Goal: Task Accomplishment & Management: Use online tool/utility

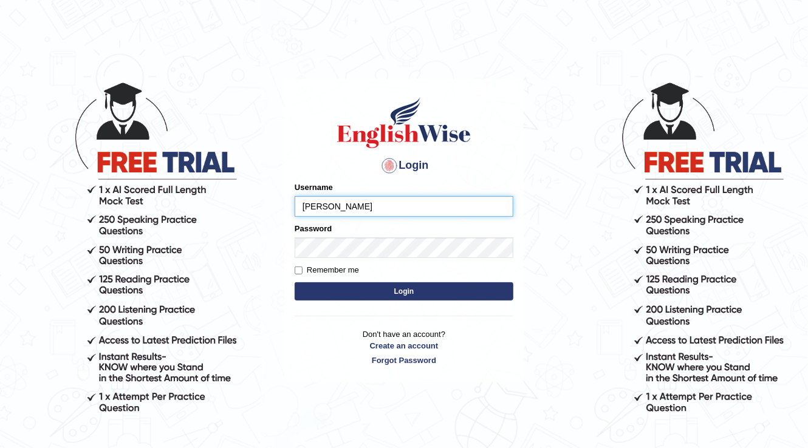
type input "devera"
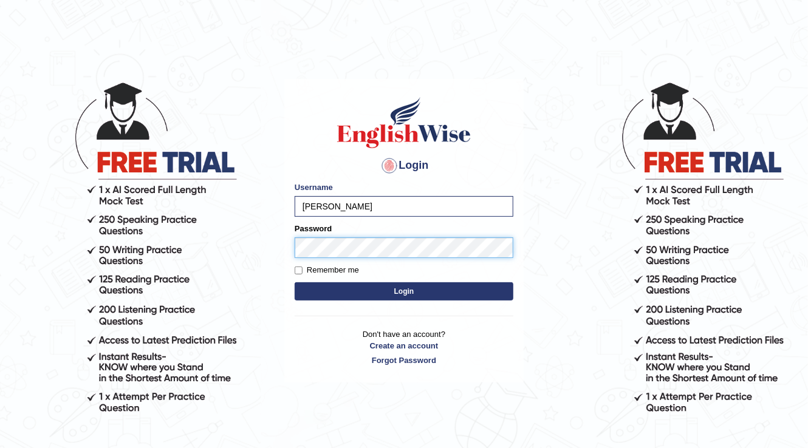
click at [295, 282] on button "Login" at bounding box center [404, 291] width 219 height 18
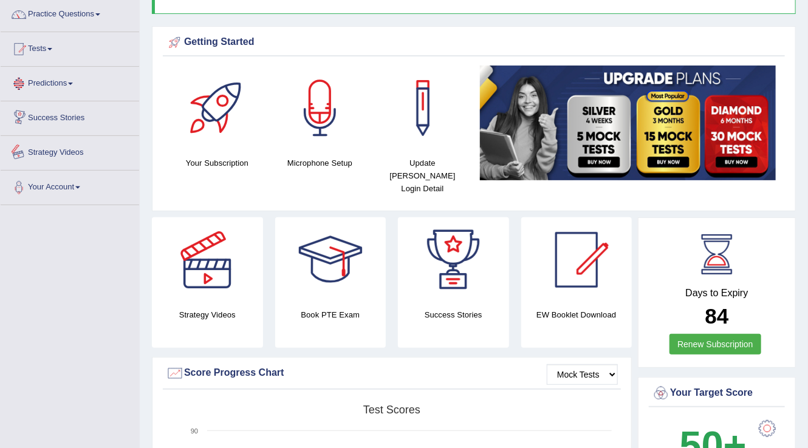
scroll to position [49, 0]
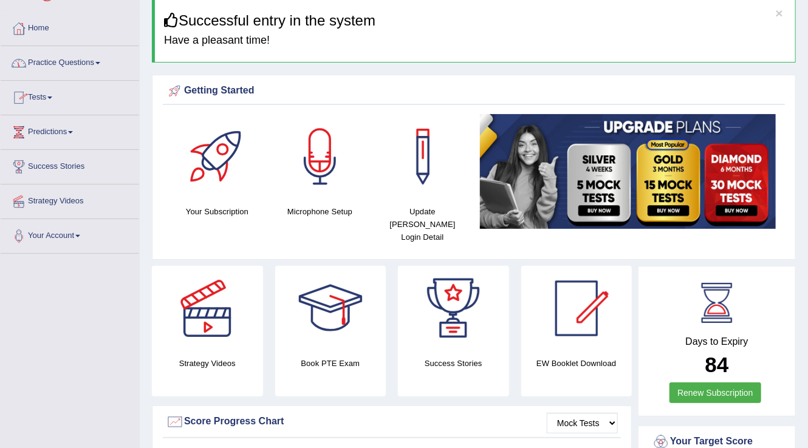
click at [101, 64] on link "Practice Questions" at bounding box center [70, 61] width 138 height 30
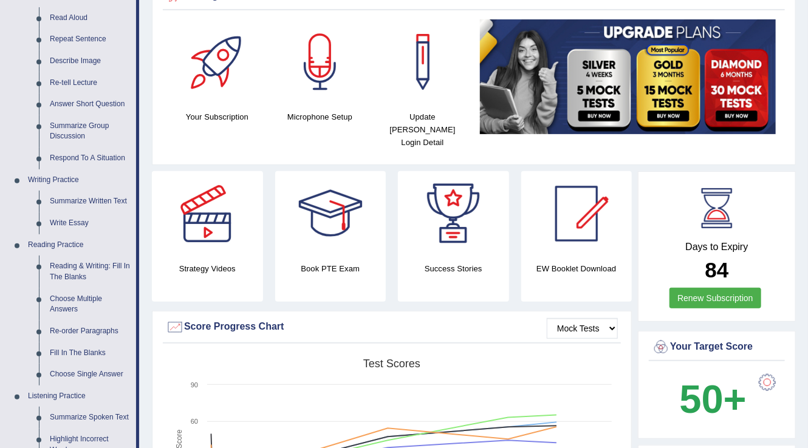
scroll to position [146, 0]
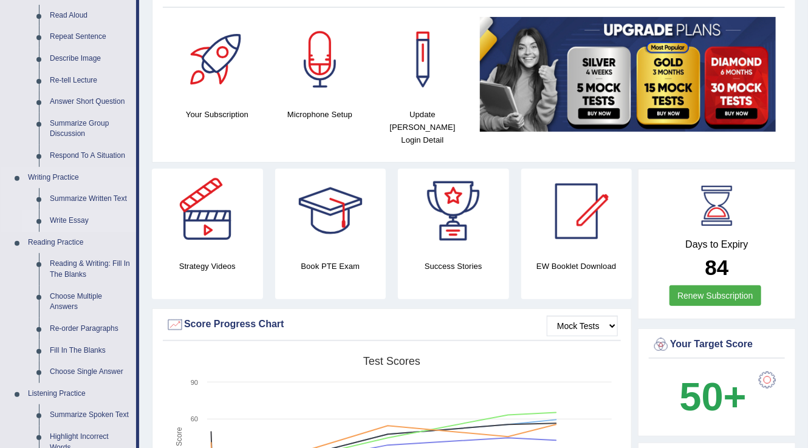
click at [70, 219] on link "Write Essay" at bounding box center [90, 221] width 92 height 22
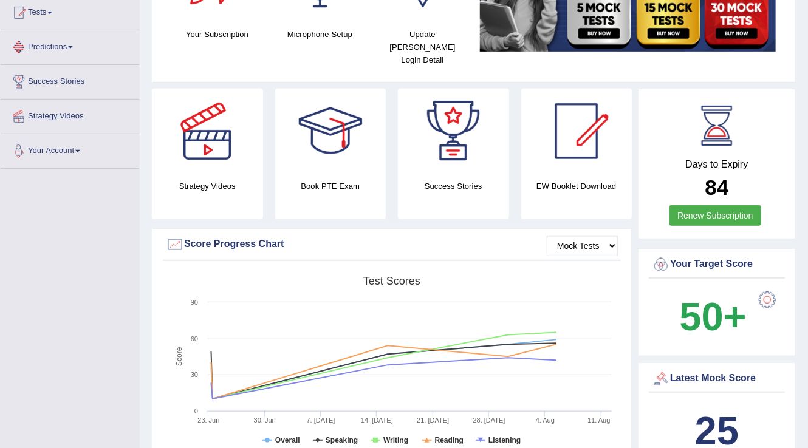
scroll to position [780, 0]
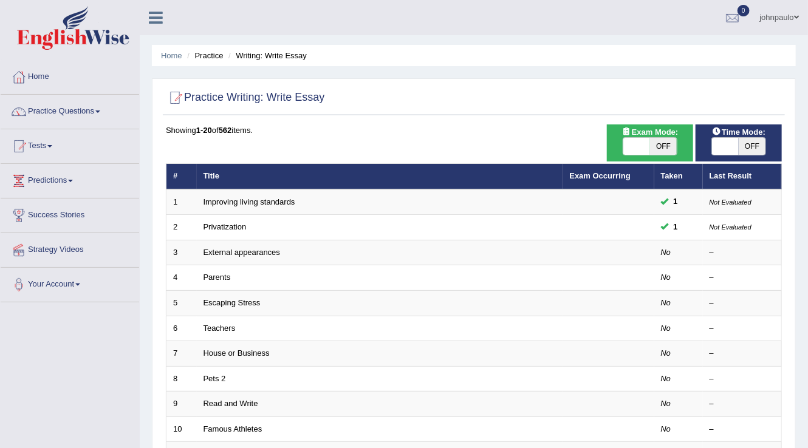
click at [627, 148] on span at bounding box center [636, 146] width 27 height 17
checkbox input "true"
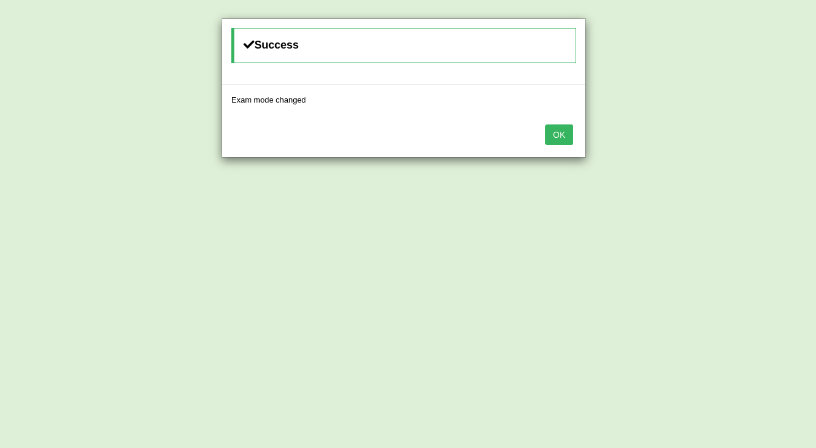
click at [564, 132] on button "OK" at bounding box center [559, 134] width 28 height 21
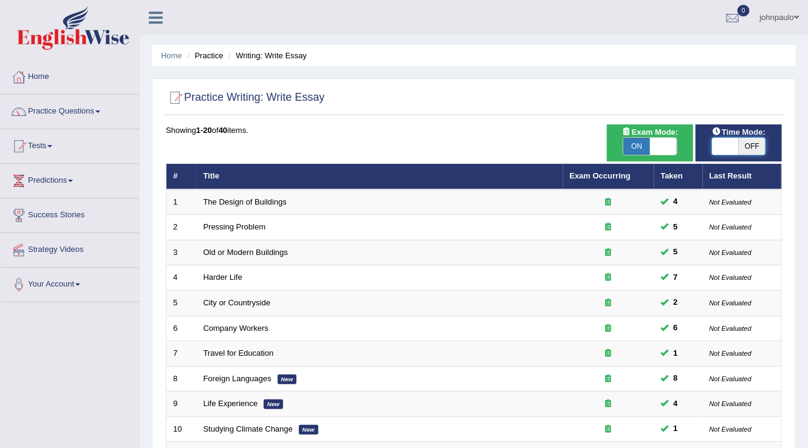
click at [732, 143] on span at bounding box center [725, 146] width 27 height 17
checkbox input "true"
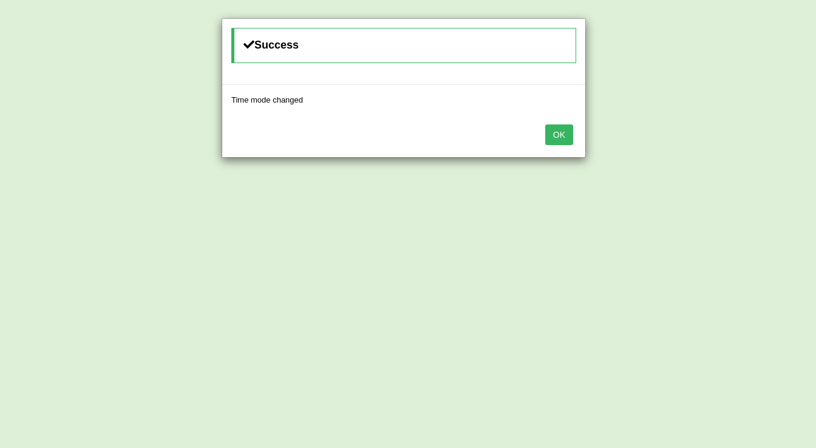
click at [558, 134] on button "OK" at bounding box center [559, 134] width 28 height 21
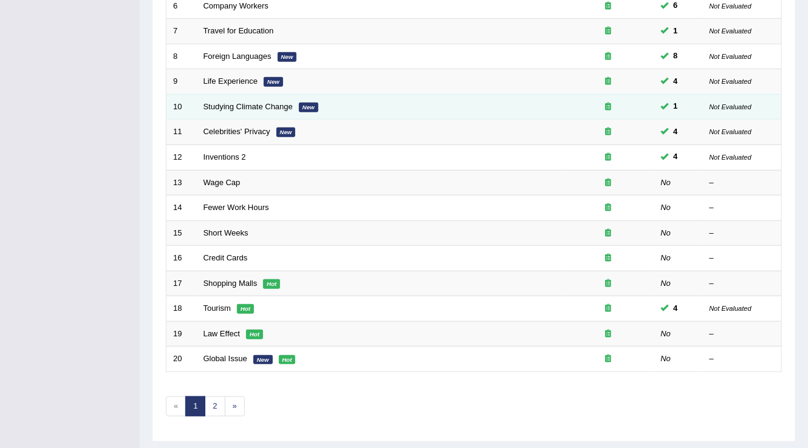
scroll to position [340, 0]
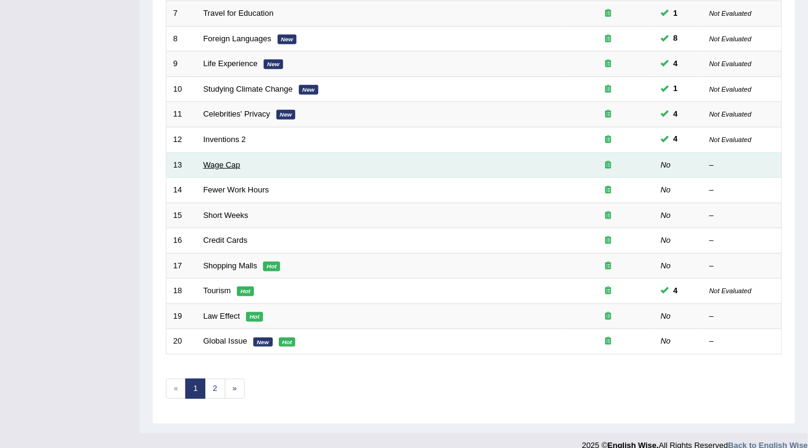
click at [228, 163] on link "Wage Cap" at bounding box center [221, 164] width 37 height 9
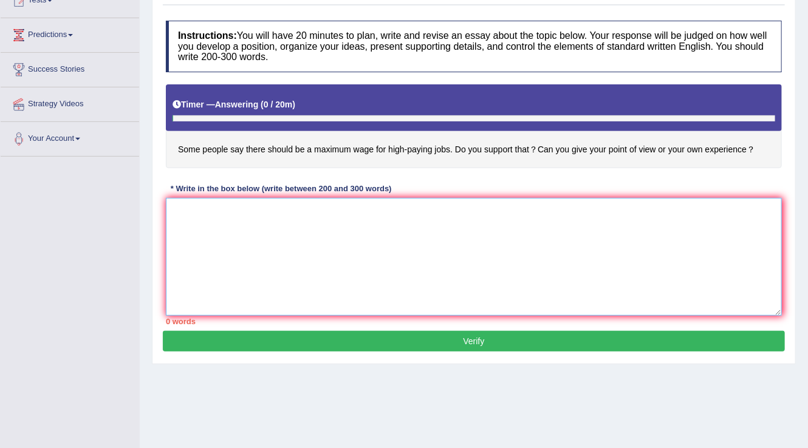
click at [228, 222] on textarea at bounding box center [474, 257] width 616 height 118
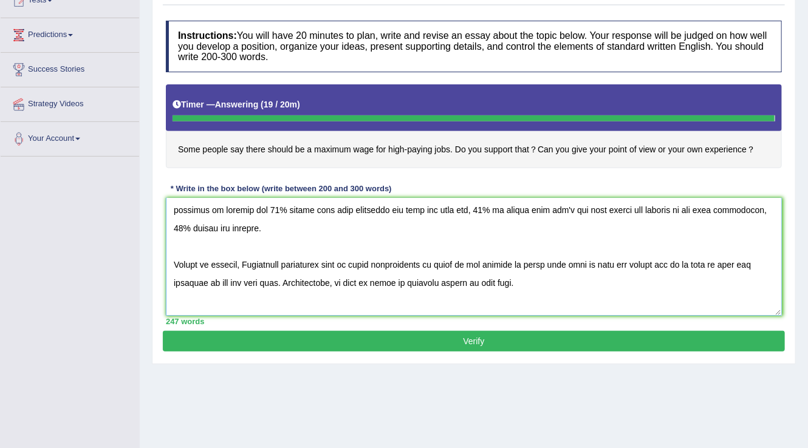
scroll to position [146, 0]
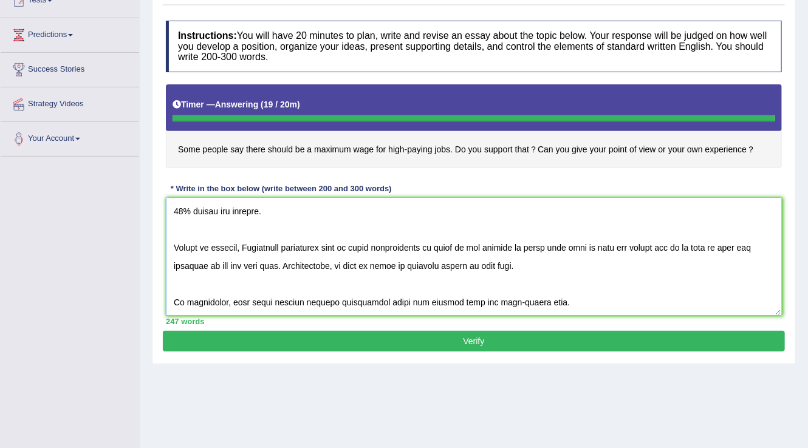
type textarea "In [DATE] complex world, numerous issues and topics are subject to debate. One …"
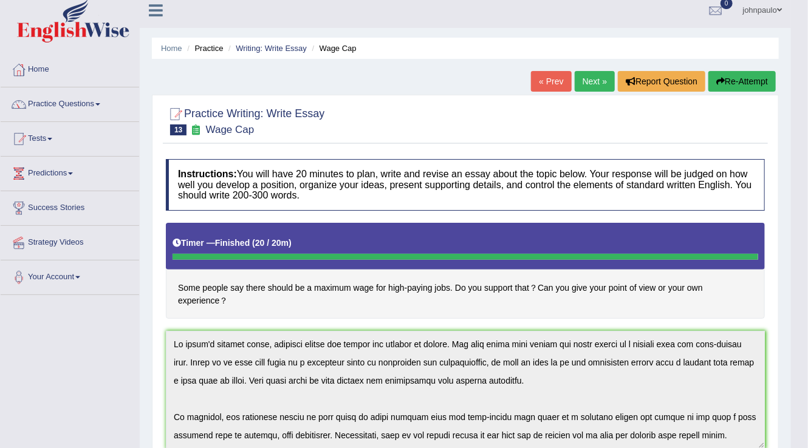
scroll to position [0, 0]
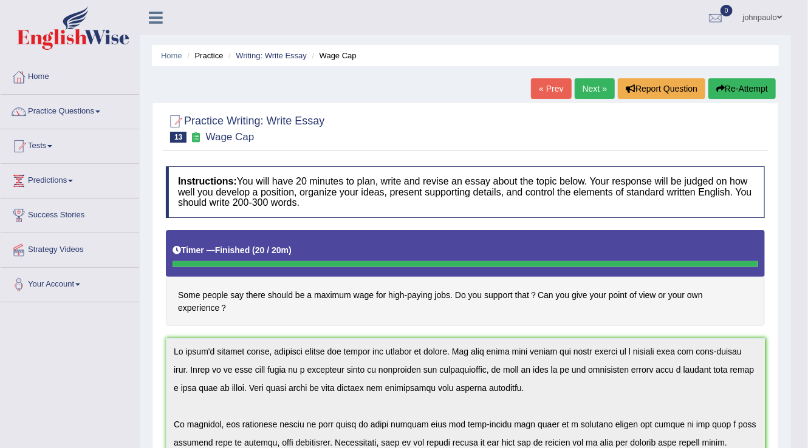
click at [588, 92] on link "Next »" at bounding box center [594, 88] width 40 height 21
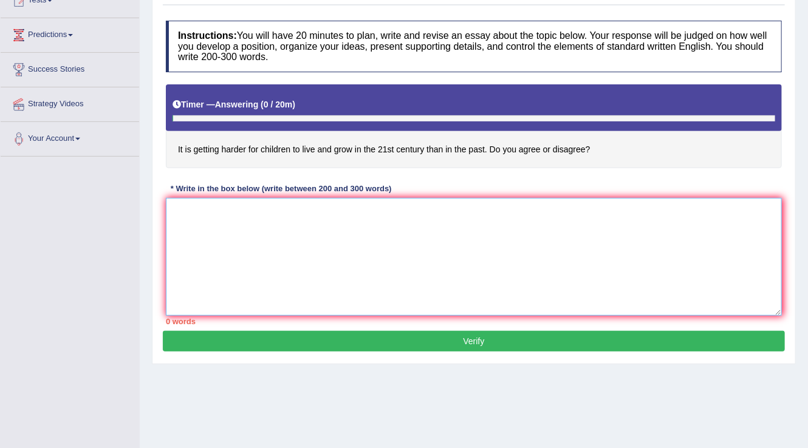
click at [193, 220] on textarea at bounding box center [474, 257] width 616 height 118
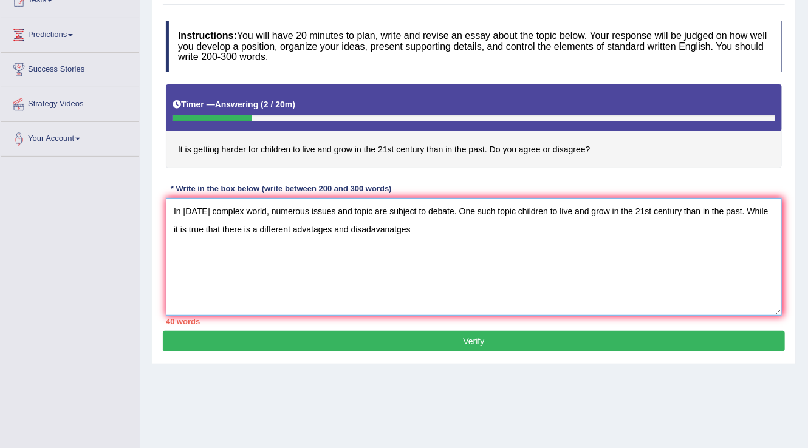
click at [309, 228] on textarea "In today's complex world, numerous issues and topic are subject to debate. One …" at bounding box center [474, 257] width 616 height 118
click at [397, 226] on textarea "In today's complex world, numerous issues and topic are subject to debate. One …" at bounding box center [474, 257] width 616 height 118
click at [395, 228] on textarea "In today's complex world, numerous issues and topic are subject to debate. One …" at bounding box center [474, 257] width 616 height 118
click at [396, 228] on textarea "In today's complex world, numerous issues and topic are subject to debate. One …" at bounding box center [474, 257] width 616 height 118
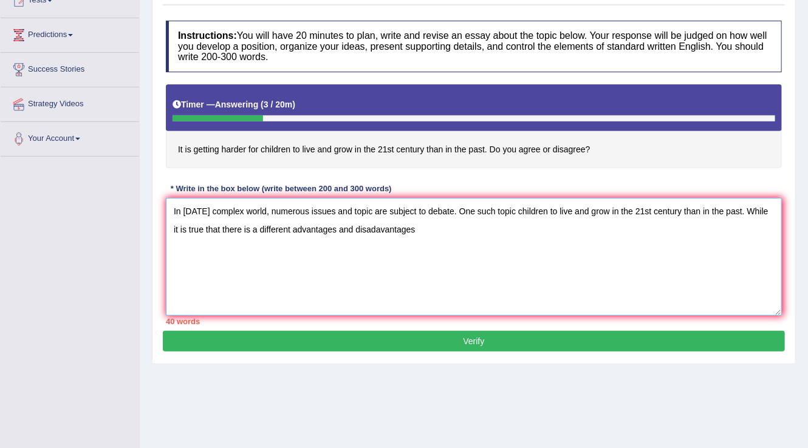
click at [380, 230] on textarea "In today's complex world, numerous issues and topic are subject to debate. One …" at bounding box center [474, 257] width 616 height 118
click at [415, 226] on textarea "In today's complex world, numerous issues and topic are subject to debate. One …" at bounding box center [474, 257] width 616 height 118
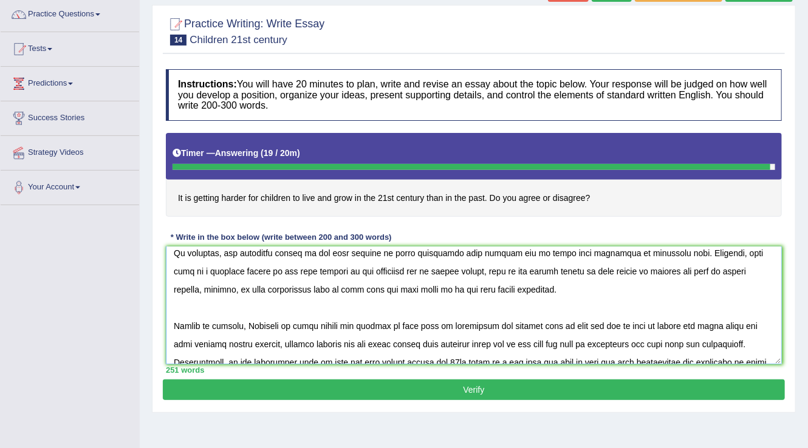
scroll to position [97, 0]
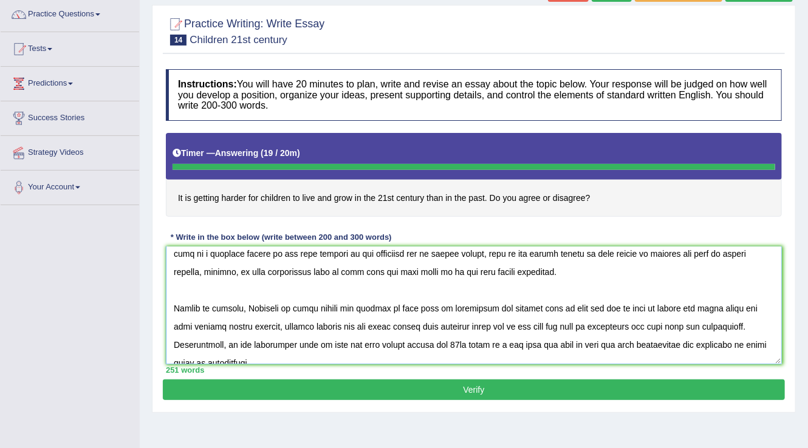
type textarea "In today's complex world, numerous issues and topic are subject to debate. One …"
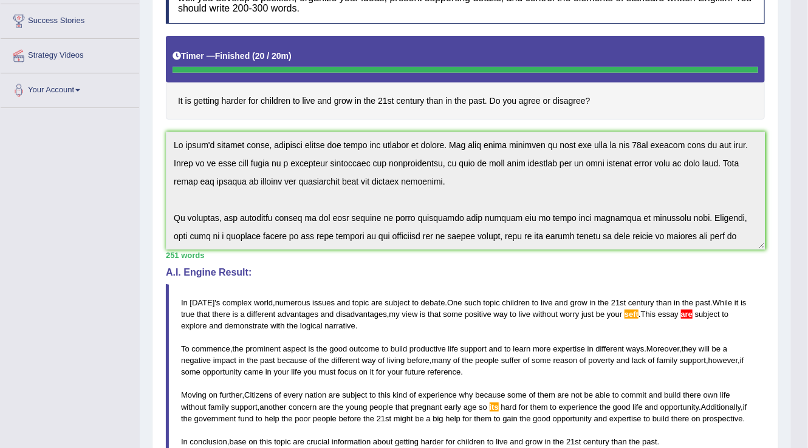
scroll to position [146, 0]
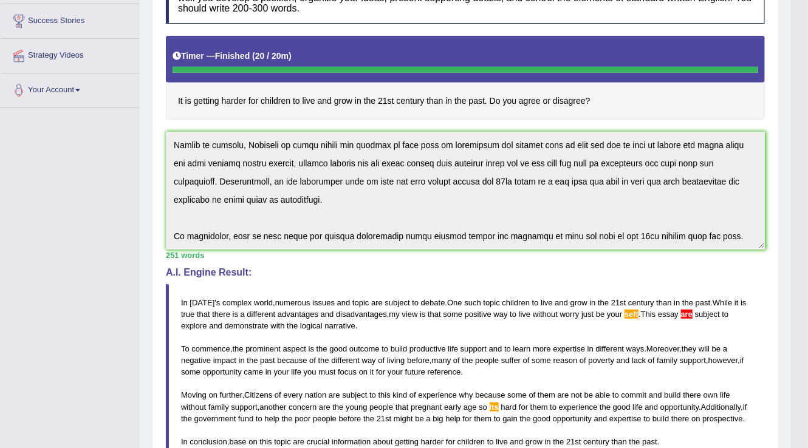
click at [788, 273] on div "Home Practice Writing: Write Essay Children 21st century « Prev Next » Report Q…" at bounding box center [465, 331] width 651 height 1051
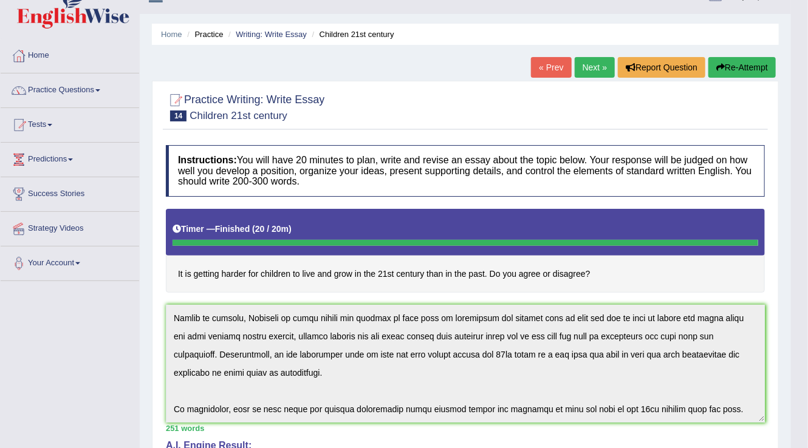
scroll to position [0, 0]
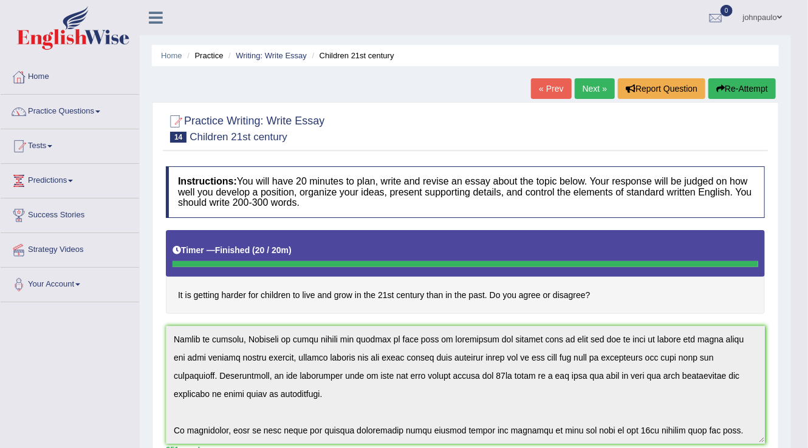
click at [746, 89] on button "Re-Attempt" at bounding box center [741, 88] width 67 height 21
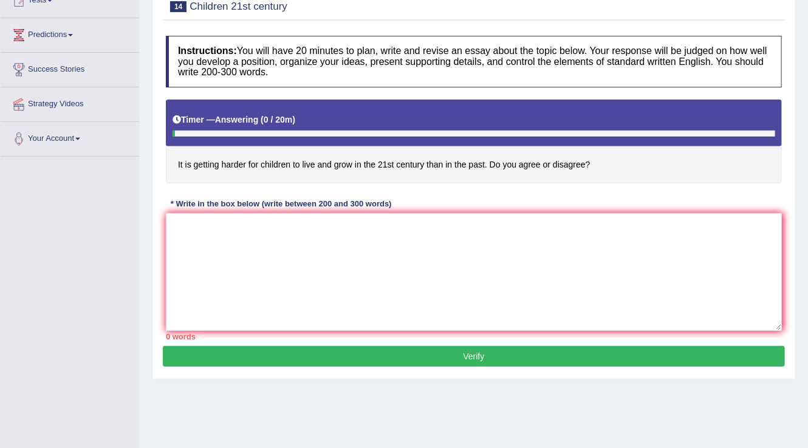
drag, startPoint x: 0, startPoint y: 0, endPoint x: 199, endPoint y: 257, distance: 325.5
click at [199, 257] on textarea at bounding box center [474, 272] width 616 height 118
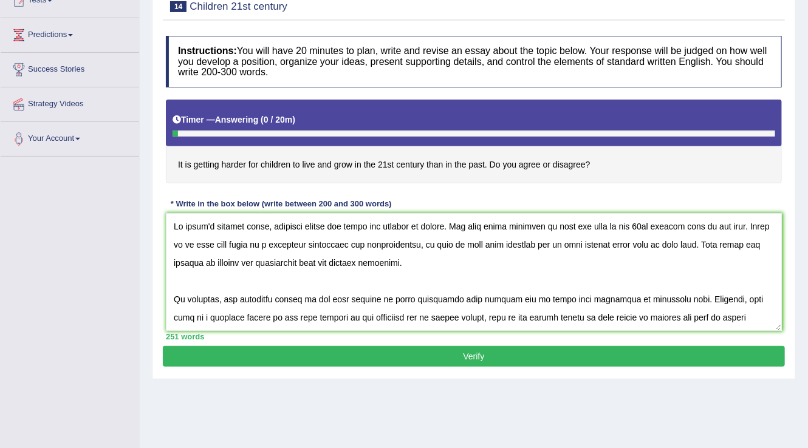
click at [702, 242] on textarea at bounding box center [474, 272] width 616 height 118
click at [763, 244] on textarea at bounding box center [474, 272] width 616 height 118
click at [762, 245] on textarea at bounding box center [474, 272] width 616 height 118
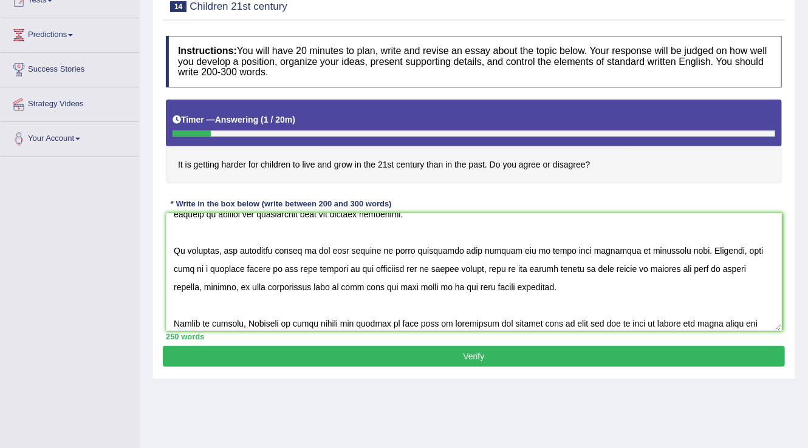
scroll to position [97, 0]
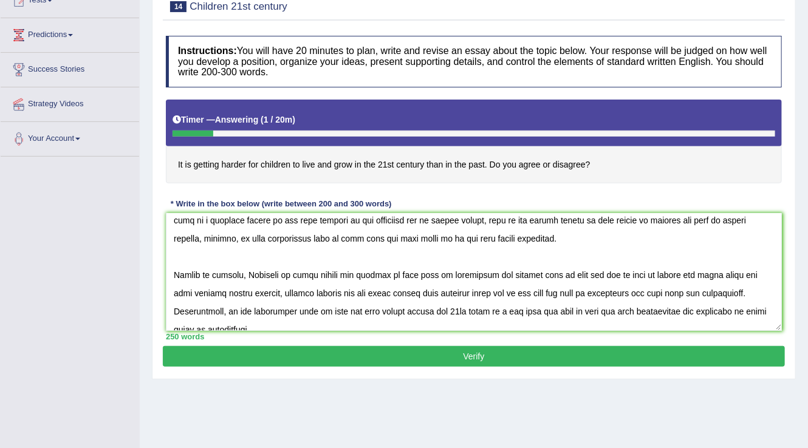
click at [530, 291] on textarea at bounding box center [474, 272] width 616 height 118
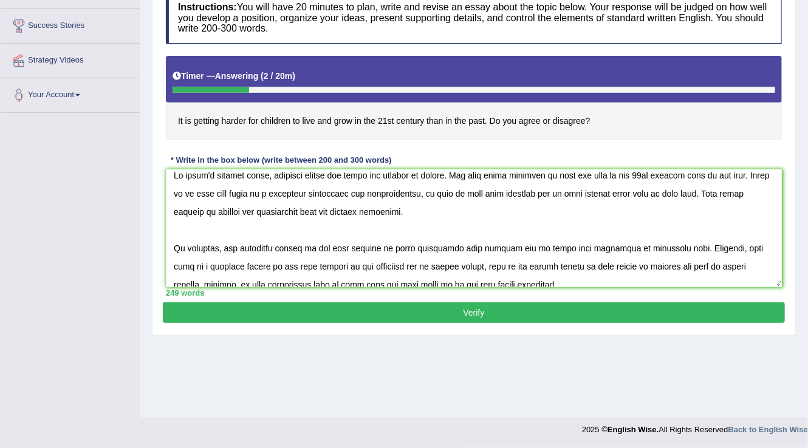
scroll to position [0, 0]
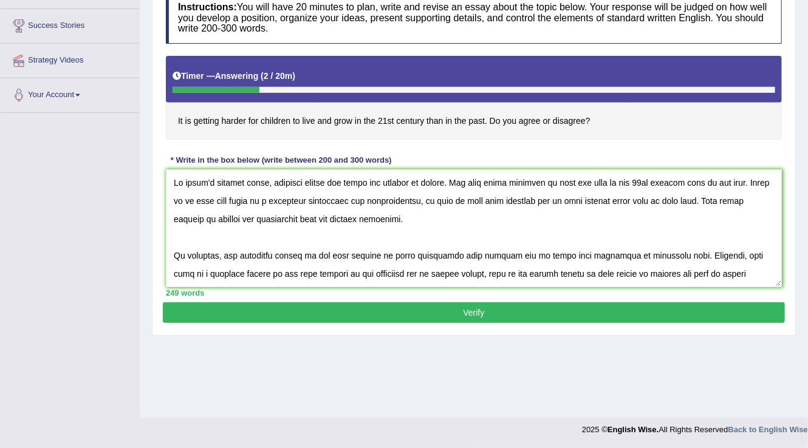
type textarea "In [DATE] complex world, numerous issues and topic are subject to debate. One s…"
click at [472, 308] on button "Verify" at bounding box center [474, 312] width 622 height 21
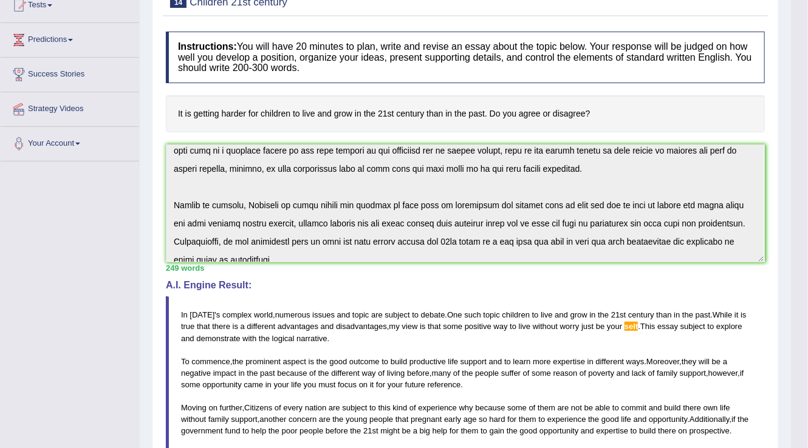
scroll to position [146, 0]
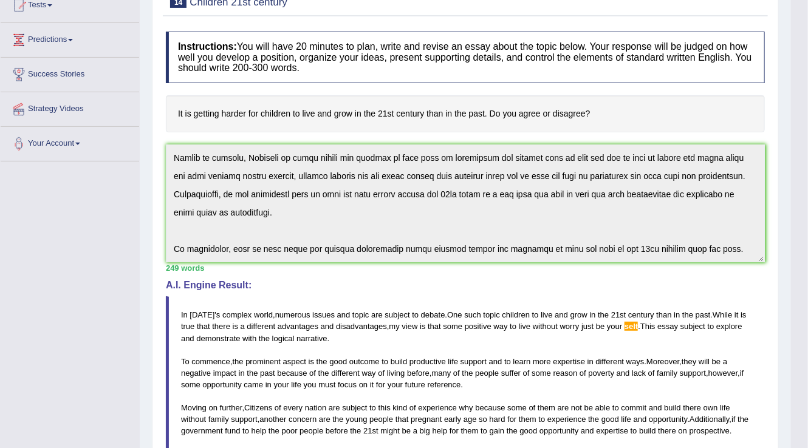
click at [807, 307] on html "Toggle navigation Home Practice Questions Speaking Practice Read Aloud Repeat S…" at bounding box center [404, 83] width 808 height 448
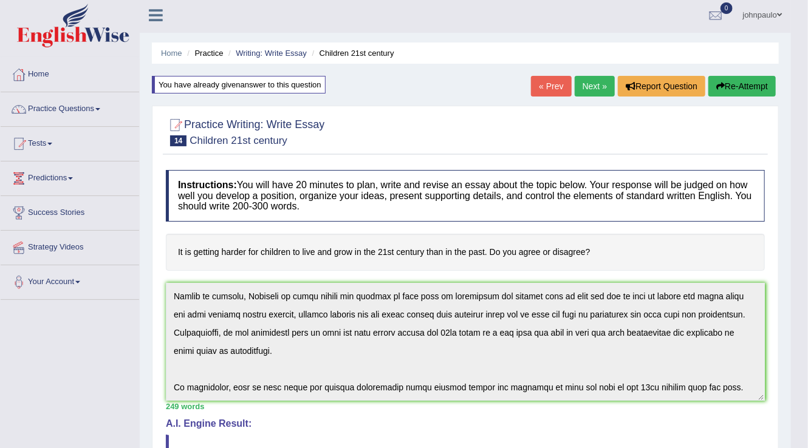
scroll to position [0, 0]
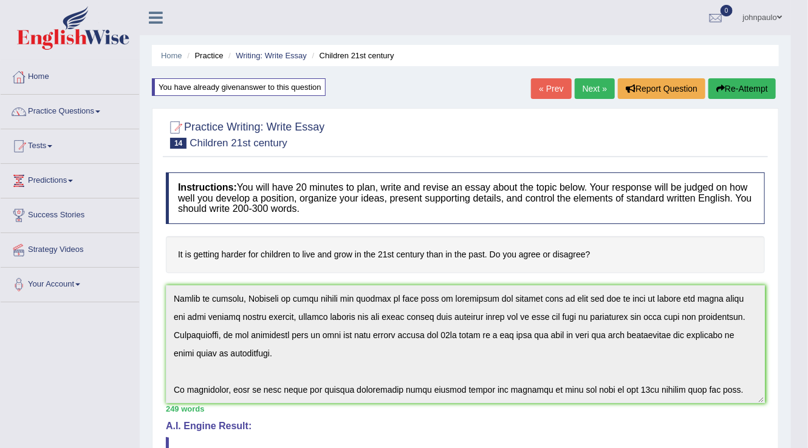
click at [754, 85] on button "Re-Attempt" at bounding box center [741, 88] width 67 height 21
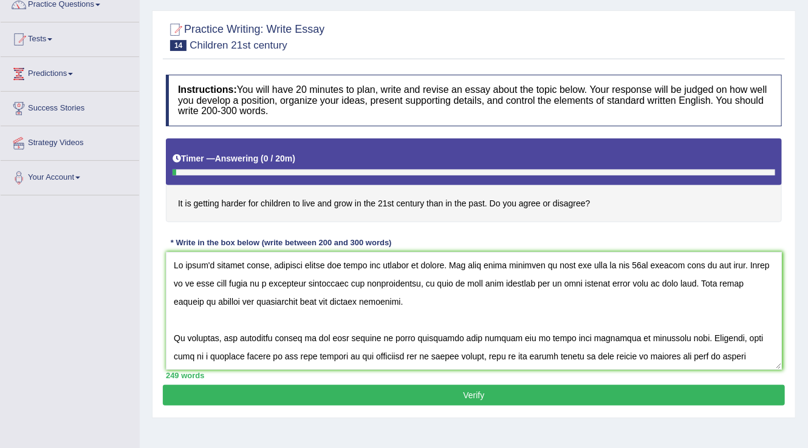
click at [704, 282] on textarea at bounding box center [474, 311] width 616 height 118
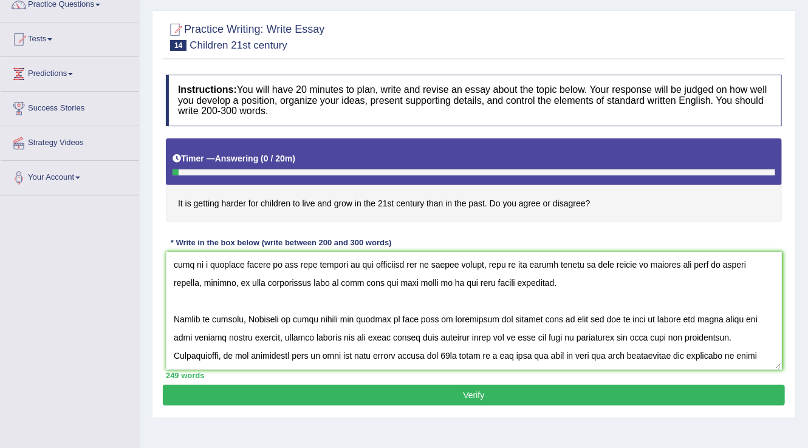
scroll to position [146, 0]
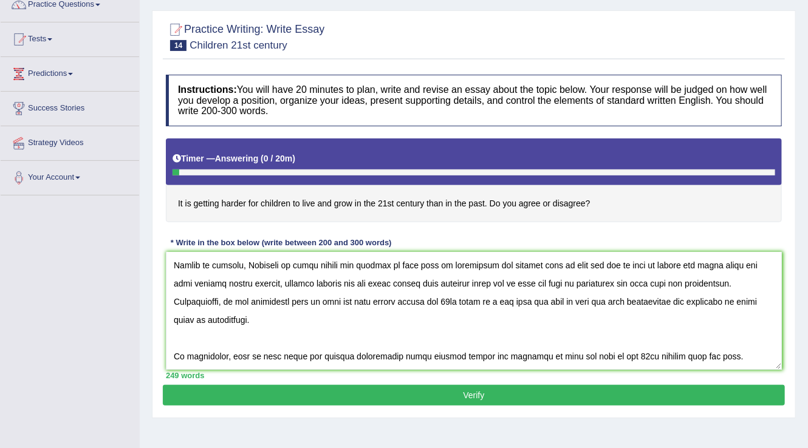
type textarea "In [DATE] complex world, numerous issues and topic are subject to debate. One s…"
click at [598, 395] on button "Verify" at bounding box center [474, 395] width 622 height 21
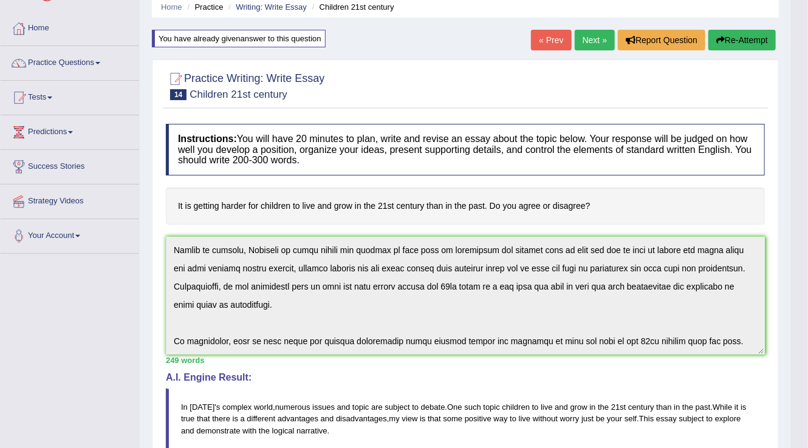
scroll to position [0, 0]
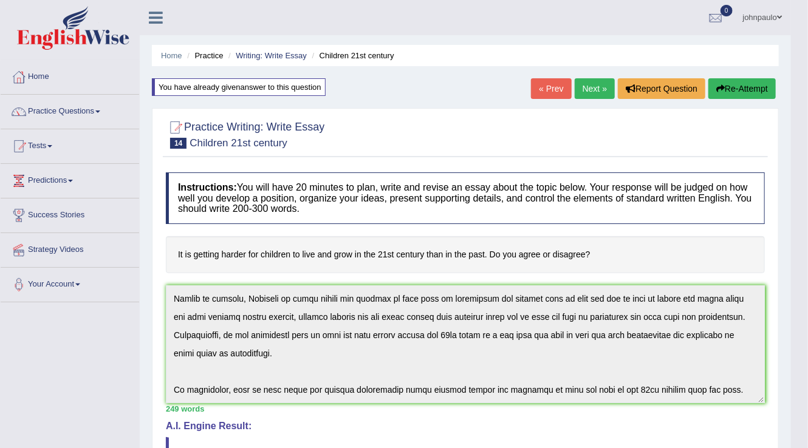
click at [780, 17] on span at bounding box center [779, 17] width 5 height 8
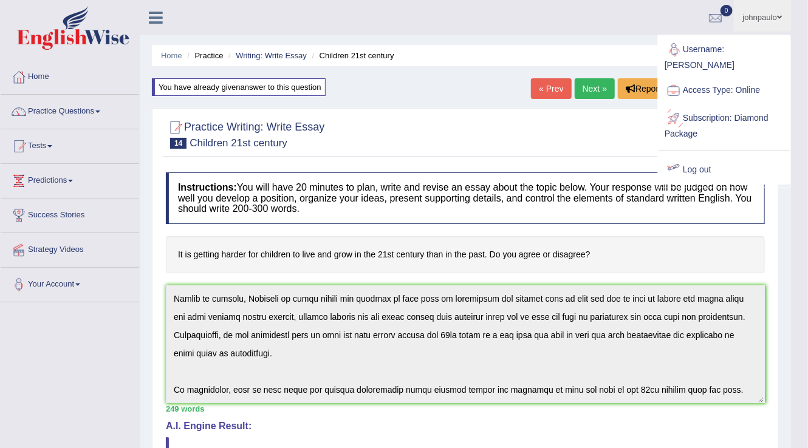
click at [697, 158] on link "Log out" at bounding box center [723, 170] width 131 height 28
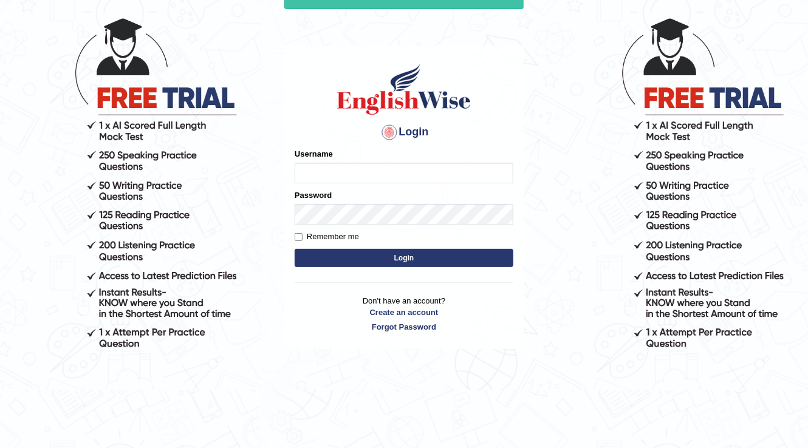
scroll to position [106, 0]
